Goal: Find specific page/section: Find specific page/section

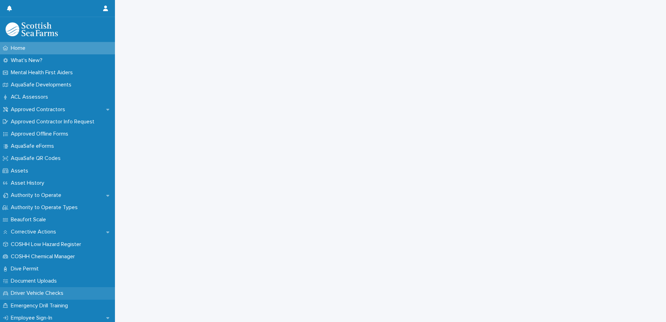
scroll to position [70, 0]
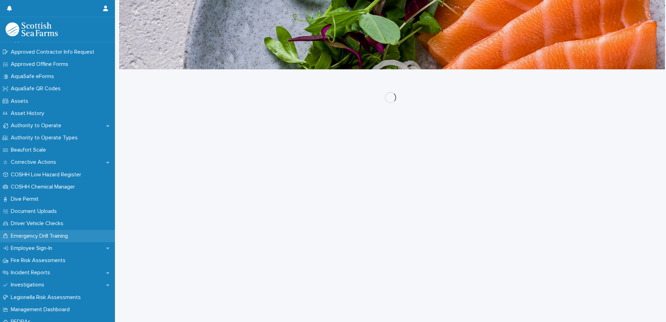
click at [40, 236] on p "Emergency Drill Training" at bounding box center [41, 236] width 66 height 7
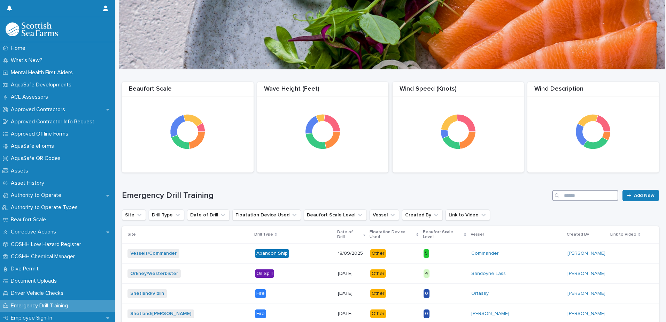
click at [584, 198] on input "Search" at bounding box center [585, 195] width 66 height 11
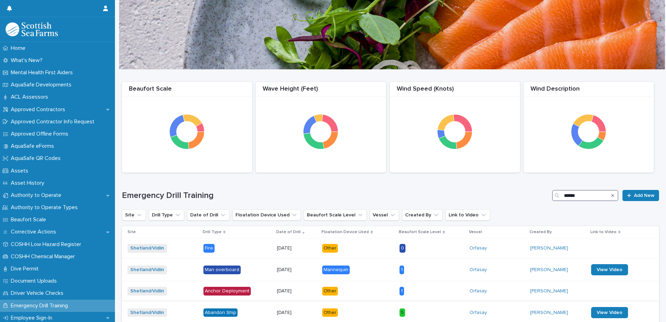
scroll to position [35, 0]
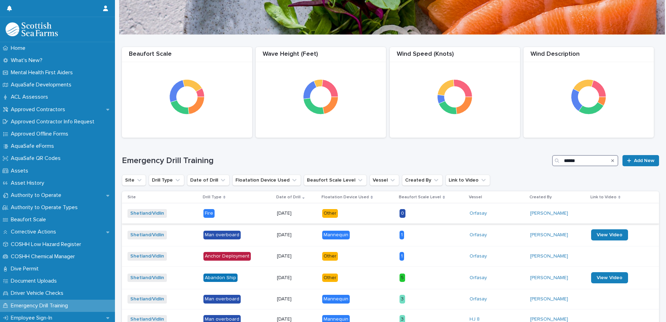
type input "******"
click at [448, 213] on p "0" at bounding box center [432, 213] width 64 height 9
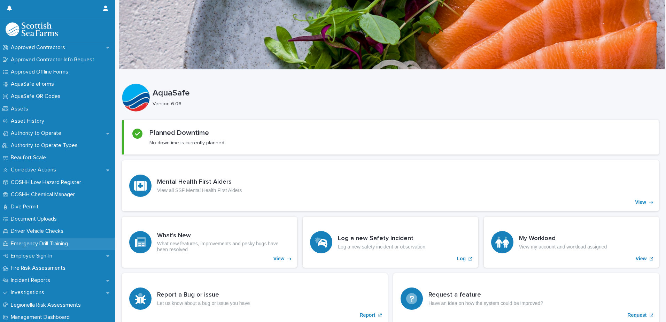
scroll to position [70, 0]
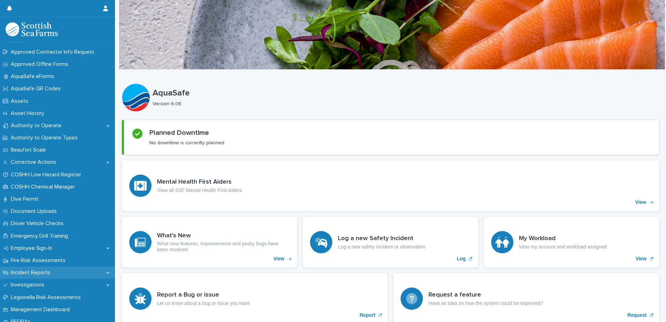
click at [58, 269] on div "Incident Reports" at bounding box center [57, 273] width 115 height 12
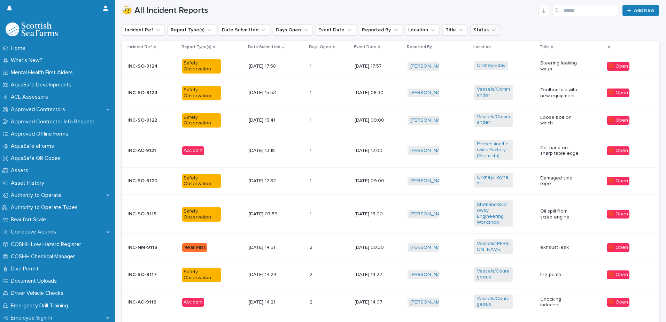
scroll to position [244, 0]
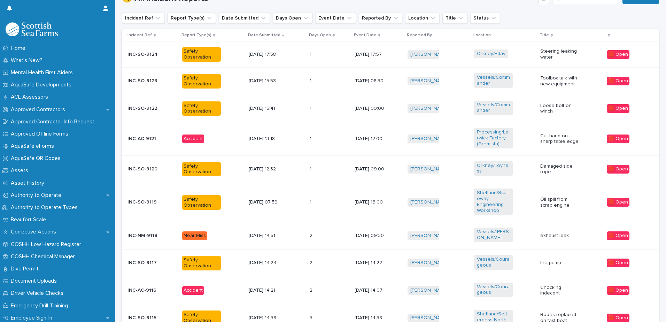
click at [323, 292] on p at bounding box center [320, 290] width 20 height 6
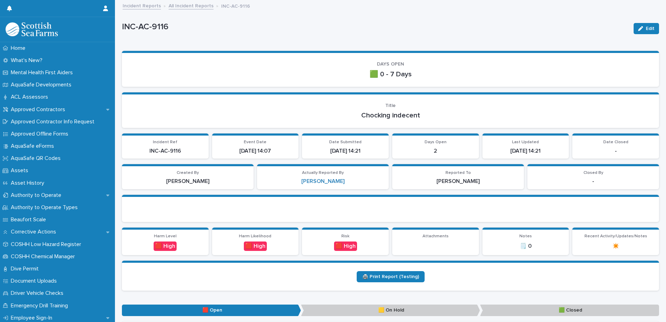
click at [140, 4] on link "Incident Reports" at bounding box center [142, 5] width 38 height 8
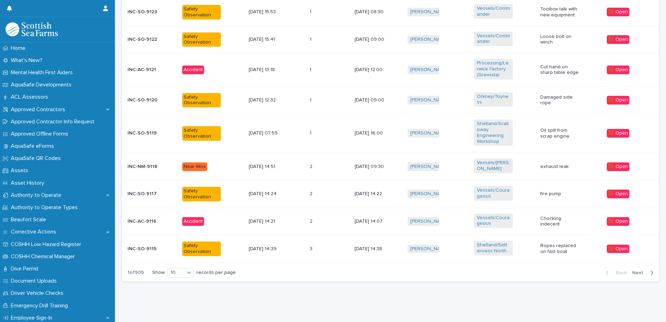
scroll to position [318, 0]
